Goal: Task Accomplishment & Management: Manage account settings

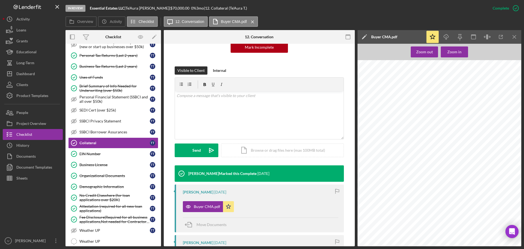
scroll to position [55, 0]
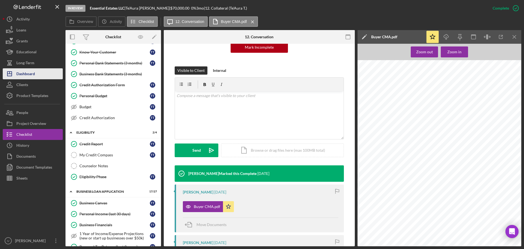
click at [23, 74] on div "Dashboard" at bounding box center [25, 74] width 19 height 12
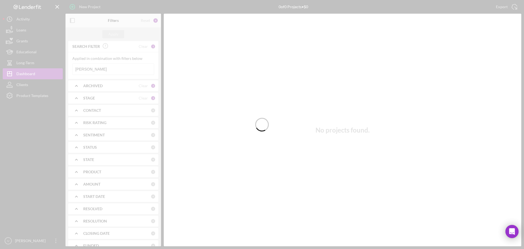
click at [95, 70] on div at bounding box center [262, 124] width 524 height 249
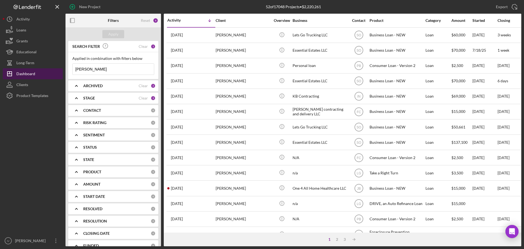
drag, startPoint x: 95, startPoint y: 70, endPoint x: 55, endPoint y: 69, distance: 40.1
click at [55, 69] on div "New Project 52 of 17048 Projects • $2,220,261 [PERSON_NAME] Export Icon/Export …" at bounding box center [262, 123] width 518 height 246
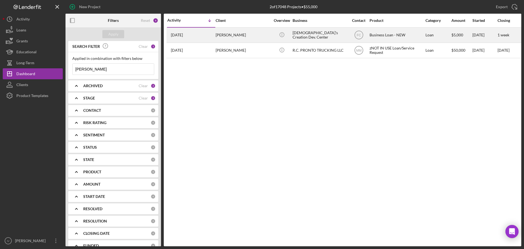
type input "[PERSON_NAME]"
click at [296, 35] on div "[DEMOGRAPHIC_DATA]'s Creation Dev. Center" at bounding box center [319, 35] width 55 height 14
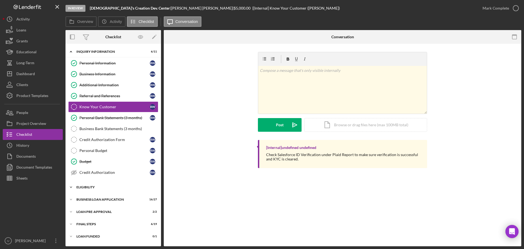
click at [95, 189] on div "Icon/Expander ELIGIBILITY 3 / 4" at bounding box center [112, 186] width 95 height 11
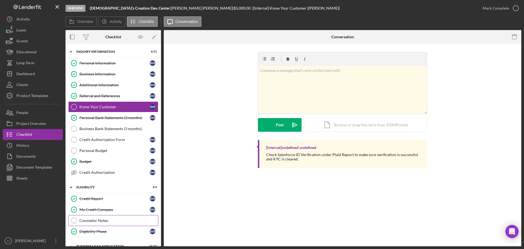
scroll to position [45, 0]
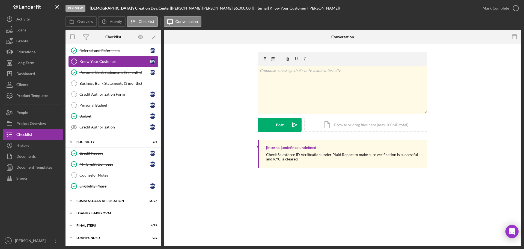
click at [95, 213] on div "LOAN PRE-APPROVAL" at bounding box center [115, 212] width 78 height 3
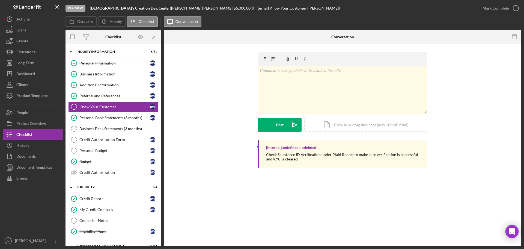
scroll to position [70, 0]
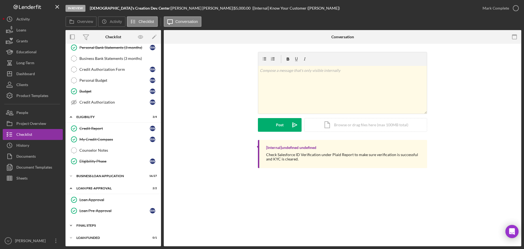
click at [90, 225] on div "FINAL STEPS" at bounding box center [115, 224] width 78 height 3
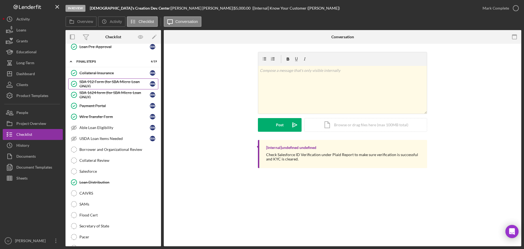
click at [99, 84] on div "SBA 912 Form (for SBA Micro-Loan ONLY)" at bounding box center [114, 83] width 70 height 9
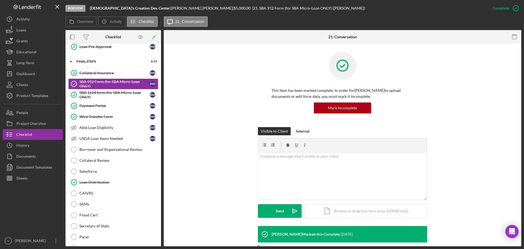
scroll to position [150, 0]
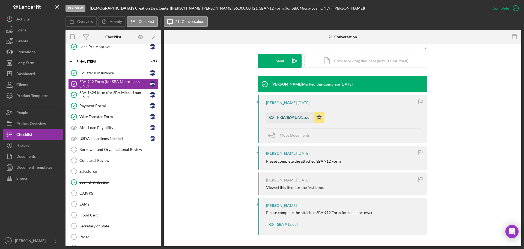
click at [299, 115] on div "PREVIEW DOC..pdf" at bounding box center [294, 117] width 34 height 4
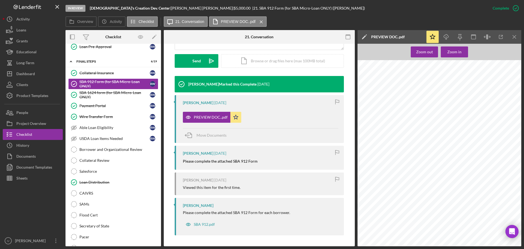
scroll to position [0, 0]
click at [446, 37] on line "button" at bounding box center [446, 37] width 0 height 3
click at [397, 113] on div "United States of America SMALL BUSINESS ADMINISTRATION STATEMENT OF PERSONAL HI…" at bounding box center [440, 168] width 167 height 216
click at [99, 95] on div "SBA 1624 form (for SBA Micro-Loan ONLY)" at bounding box center [114, 94] width 70 height 9
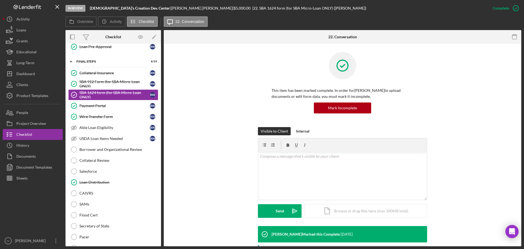
scroll to position [136, 0]
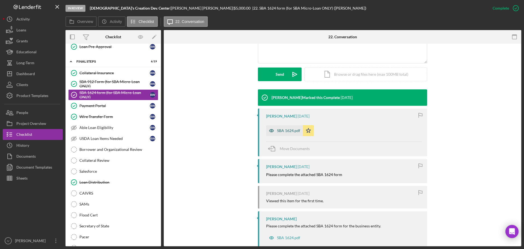
click at [289, 128] on div "SBA 1624.pdf" at bounding box center [288, 130] width 23 height 4
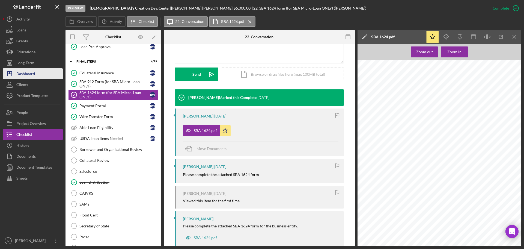
click at [31, 76] on div "Dashboard" at bounding box center [25, 74] width 19 height 12
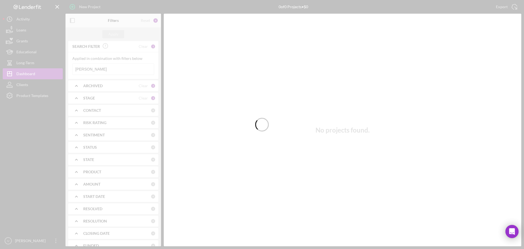
click at [99, 73] on div at bounding box center [262, 124] width 524 height 249
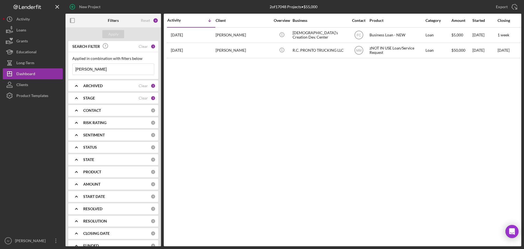
click at [101, 70] on input "[PERSON_NAME]" at bounding box center [113, 69] width 81 height 11
drag, startPoint x: 101, startPoint y: 70, endPoint x: 46, endPoint y: 69, distance: 54.8
click at [46, 69] on div "New Project 2 of 17048 Projects • $55,000 [PERSON_NAME] Export Icon/Export Filt…" at bounding box center [262, 123] width 518 height 246
type input "White"
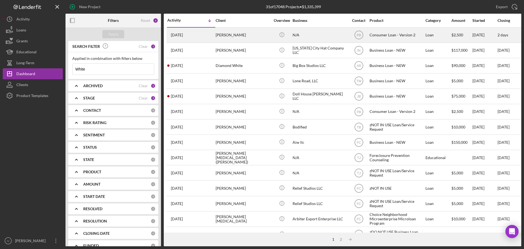
click at [274, 33] on div "Icon/Info" at bounding box center [281, 35] width 20 height 14
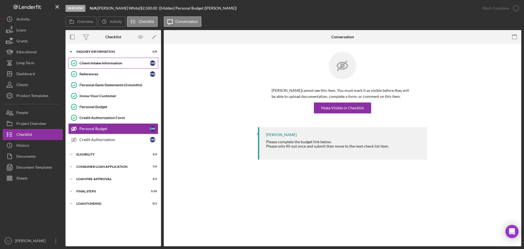
click at [107, 63] on div "Client Intake Information" at bounding box center [114, 63] width 70 height 4
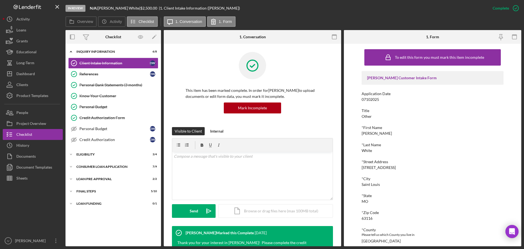
scroll to position [109, 0]
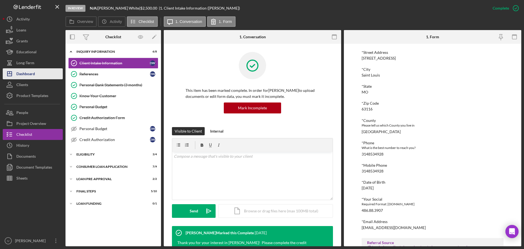
click at [32, 76] on div "Dashboard" at bounding box center [25, 74] width 19 height 12
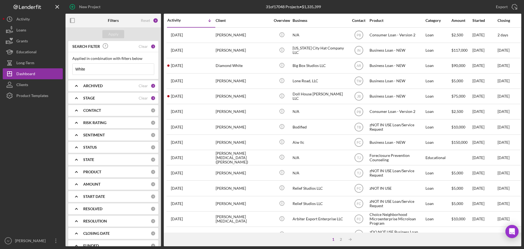
click at [89, 66] on input "White" at bounding box center [113, 69] width 81 height 11
drag, startPoint x: 92, startPoint y: 67, endPoint x: 55, endPoint y: 64, distance: 36.9
click at [53, 68] on div "New Project 31 of 17048 Projects • $1,335,399 White Export Icon/Export Filters …" at bounding box center [262, 123] width 518 height 246
type input "[US_STATE]"
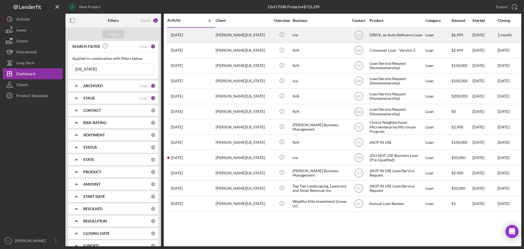
click at [254, 36] on div "[PERSON_NAME][US_STATE]" at bounding box center [243, 35] width 55 height 14
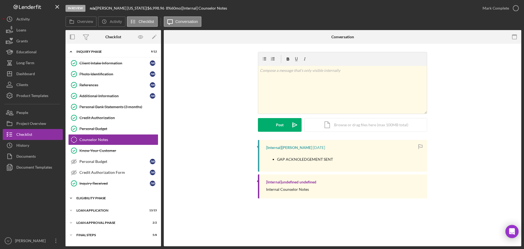
scroll to position [10, 0]
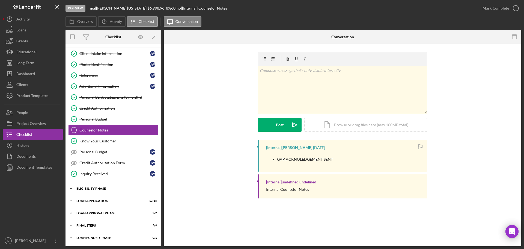
click at [91, 185] on div "Icon/Expander Eligibility Phase 3 / 4" at bounding box center [112, 188] width 95 height 11
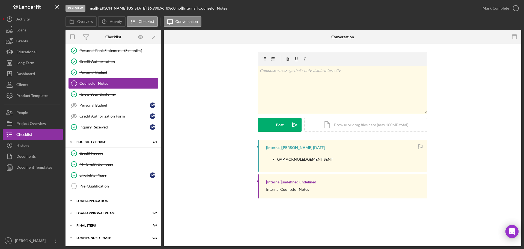
click at [89, 202] on div "Icon/Expander Loan Application 13 / 15" at bounding box center [112, 200] width 95 height 11
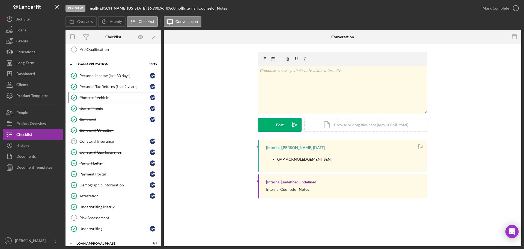
scroll to position [165, 0]
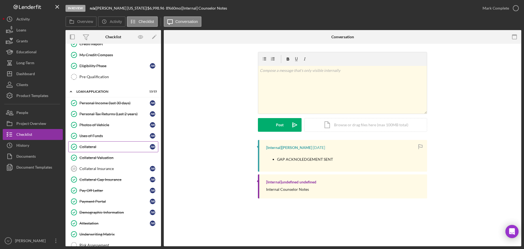
click at [92, 148] on div "Collateral" at bounding box center [114, 146] width 70 height 4
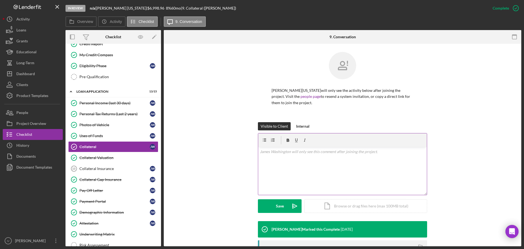
scroll to position [82, 0]
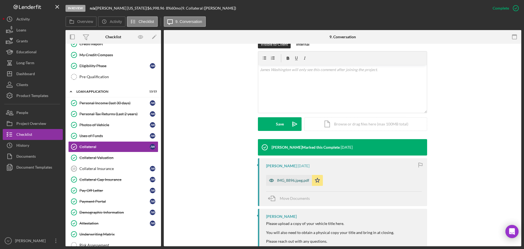
click at [291, 182] on div "IMG_8896.jpeg.pdf" at bounding box center [293, 180] width 32 height 4
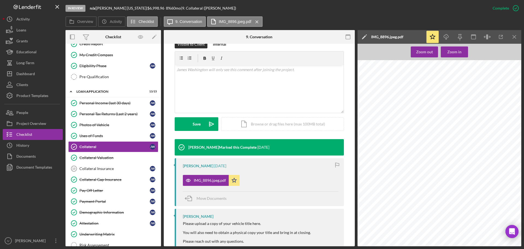
scroll to position [0, 0]
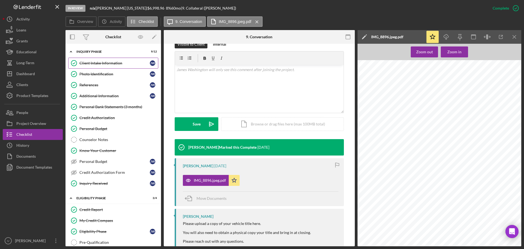
click at [112, 65] on link "Client Intake Information Client Intake Information [PERSON_NAME]" at bounding box center [113, 63] width 90 height 11
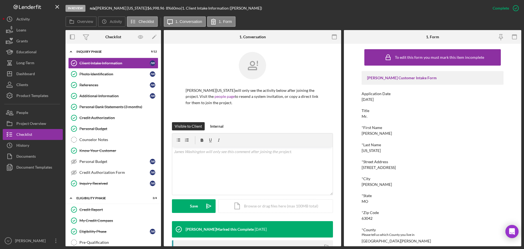
scroll to position [55, 0]
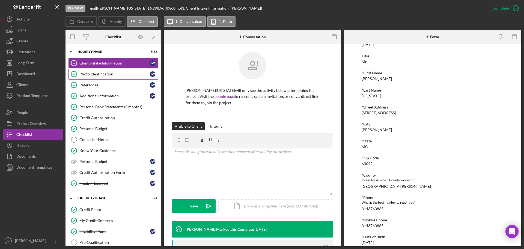
click at [109, 74] on div "Photo Identification" at bounding box center [114, 74] width 70 height 4
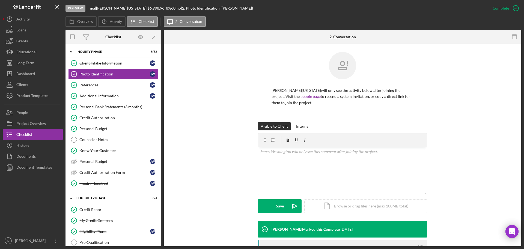
scroll to position [79, 0]
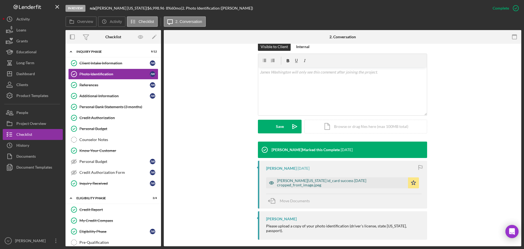
click at [305, 182] on div "[PERSON_NAME][US_STATE] id_card success [DATE] cropped_front_image.jpeg" at bounding box center [341, 182] width 128 height 9
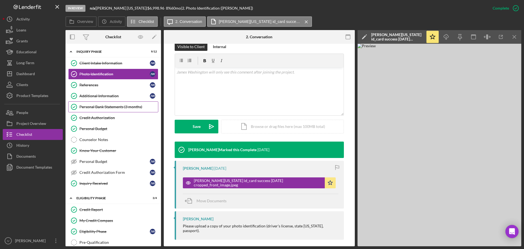
click at [111, 106] on div "Personal Bank Statements (3 months)" at bounding box center [118, 106] width 79 height 4
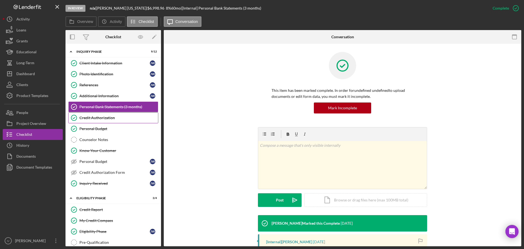
click at [98, 117] on div "Credit Authorization" at bounding box center [118, 117] width 79 height 4
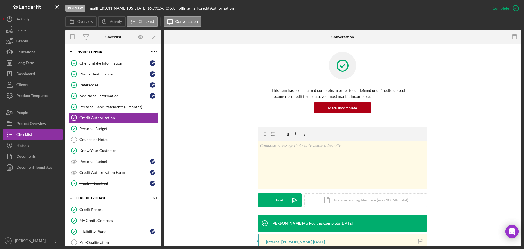
scroll to position [74, 0]
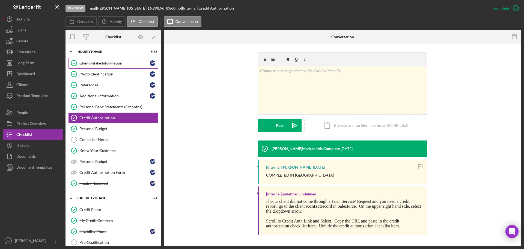
click at [110, 62] on div "Client Intake Information" at bounding box center [114, 63] width 70 height 4
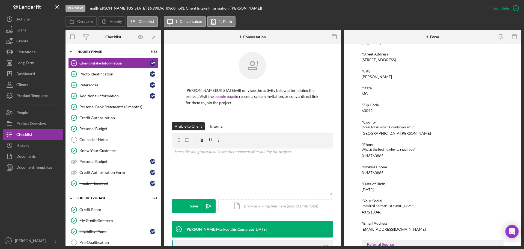
scroll to position [80, 0]
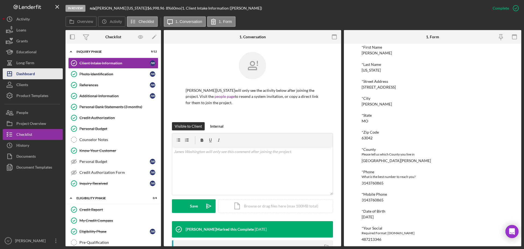
click at [33, 76] on div "Dashboard" at bounding box center [25, 74] width 19 height 12
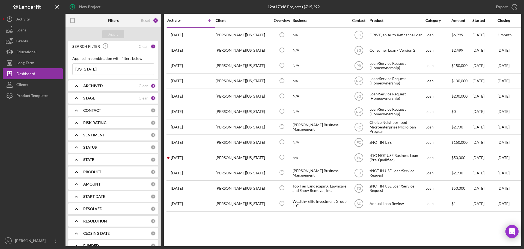
click at [105, 67] on input "[US_STATE]" at bounding box center [113, 69] width 81 height 11
drag, startPoint x: 105, startPoint y: 67, endPoint x: 54, endPoint y: 69, distance: 51.3
click at [54, 69] on div "New Project 12 of 17048 Projects • $715,299 [US_STATE] Export Icon/Export Filte…" at bounding box center [262, 123] width 518 height 246
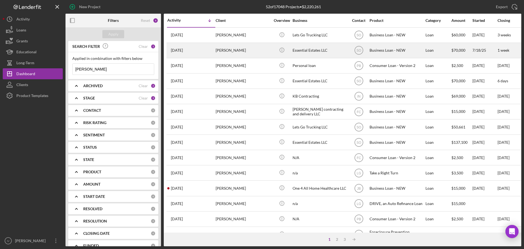
type input "[PERSON_NAME]"
click at [293, 51] on div "Essential Estates LLC" at bounding box center [319, 50] width 55 height 14
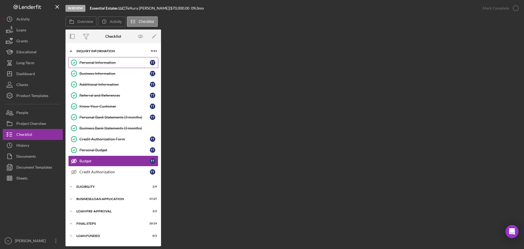
click at [88, 64] on div "Personal Information" at bounding box center [114, 62] width 70 height 4
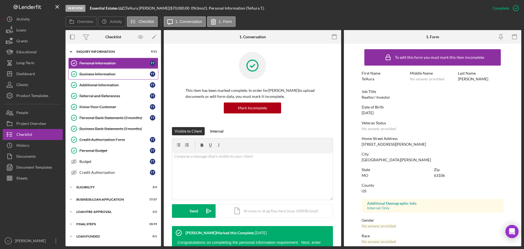
click at [95, 72] on div "Business Information" at bounding box center [114, 74] width 70 height 4
